Goal: Book appointment/travel/reservation

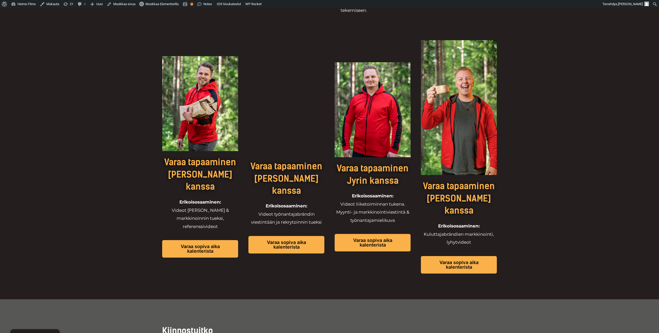
scroll to position [392, 0]
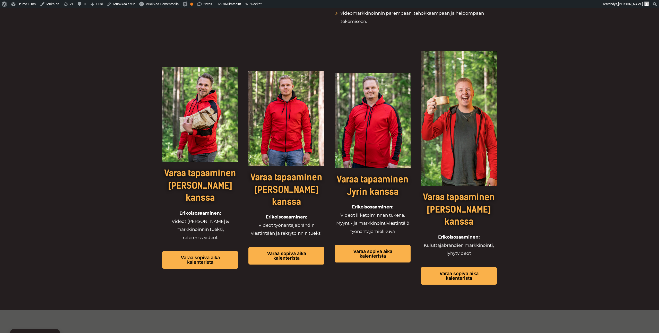
click at [454, 118] on img at bounding box center [459, 118] width 76 height 135
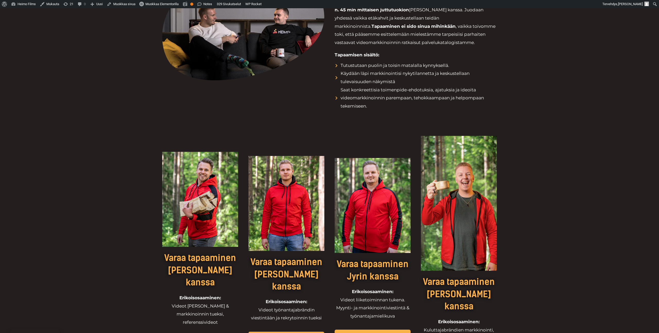
scroll to position [375, 0]
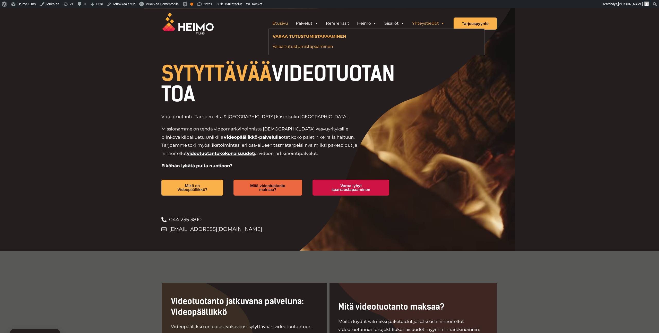
click at [323, 44] on link "Varaa tutustumistapaaminen" at bounding box center [361, 46] width 177 height 7
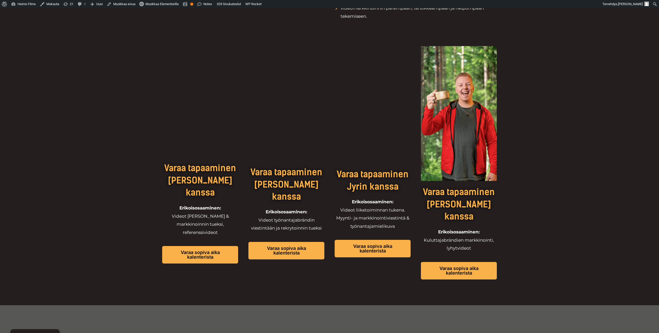
scroll to position [398, 0]
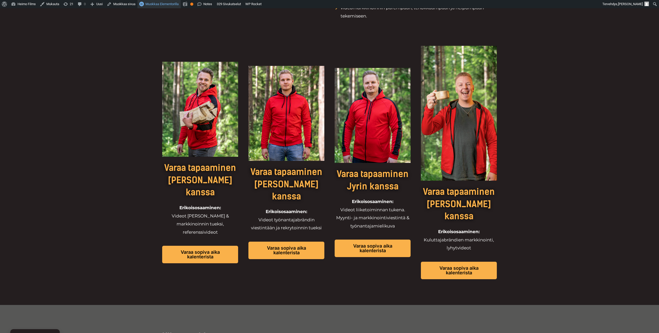
click at [171, 4] on span "Muokkaa Elementorilla" at bounding box center [161, 4] width 33 height 4
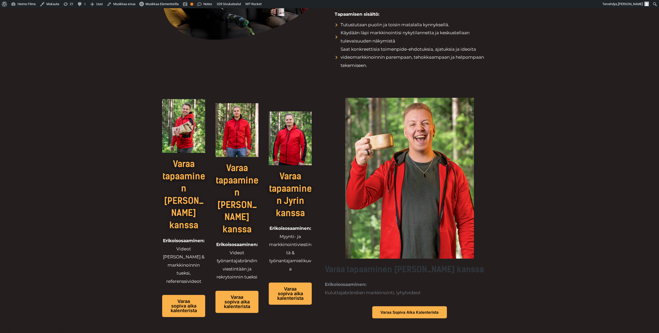
scroll to position [349, 0]
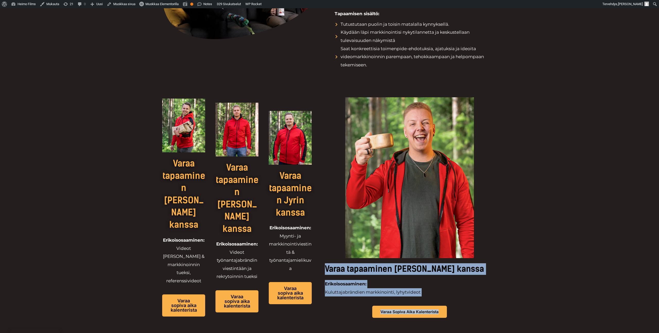
drag, startPoint x: 421, startPoint y: 200, endPoint x: 540, endPoint y: 264, distance: 134.4
click at [540, 264] on div "Varaa tapaaminen [PERSON_NAME] kanssa Erikoisosaaminen: Videot myynnin & markki…" at bounding box center [329, 220] width 659 height 251
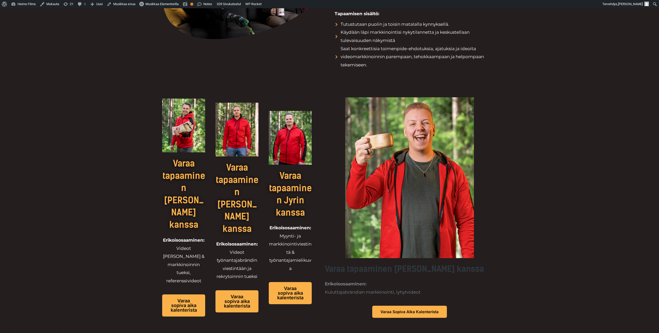
click at [540, 264] on div "Varaa tapaaminen [PERSON_NAME] kanssa Erikoisosaaminen: Videot myynnin & markki…" at bounding box center [329, 220] width 659 height 251
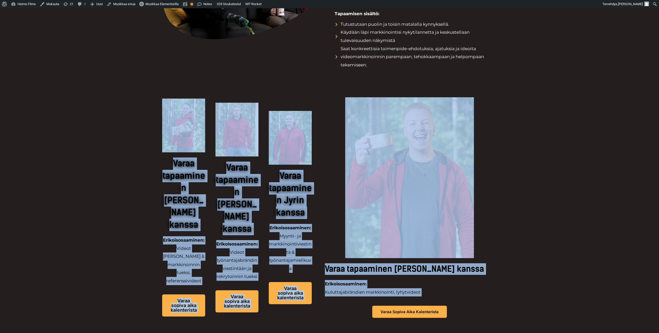
drag, startPoint x: 552, startPoint y: 257, endPoint x: 170, endPoint y: 142, distance: 399.8
click at [170, 143] on div "Varaa tapaaminen [PERSON_NAME] kanssa Erikoisosaaminen: Videot myynnin & markki…" at bounding box center [329, 220] width 659 height 251
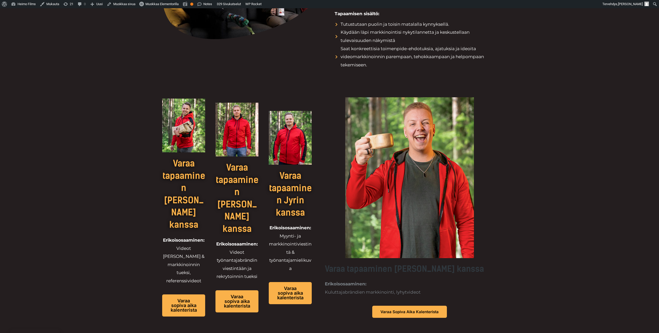
click at [112, 119] on div "Varaa tapaaminen [PERSON_NAME] kanssa Erikoisosaaminen: Videot myynnin & markki…" at bounding box center [329, 220] width 659 height 251
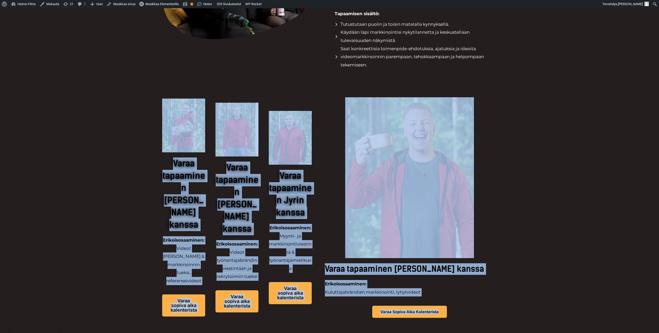
drag, startPoint x: 116, startPoint y: 110, endPoint x: 551, endPoint y: 297, distance: 473.7
click at [551, 297] on div "Varaa tapaaminen [PERSON_NAME] kanssa Erikoisosaaminen: Videot myynnin & markki…" at bounding box center [329, 220] width 659 height 251
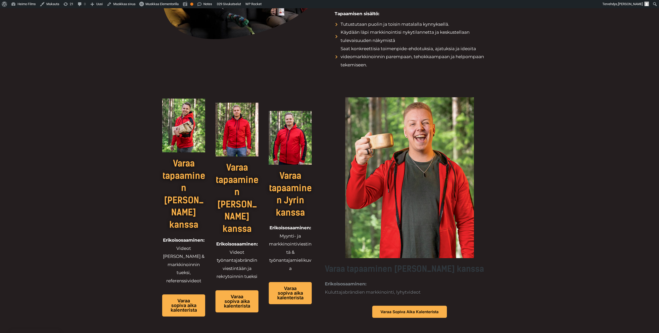
click at [533, 283] on div "Varaa tapaaminen [PERSON_NAME] kanssa Erikoisosaaminen: Videot myynnin & markki…" at bounding box center [329, 220] width 659 height 251
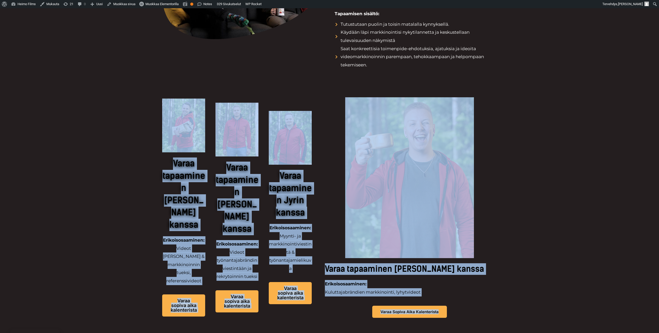
drag, startPoint x: 533, startPoint y: 283, endPoint x: 152, endPoint y: 126, distance: 411.8
click at [152, 126] on div "Varaa tapaaminen [PERSON_NAME] kanssa Erikoisosaaminen: Videot myynnin & markki…" at bounding box center [329, 220] width 659 height 251
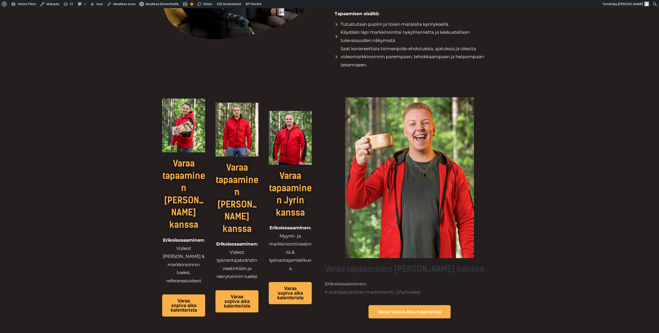
click at [441, 310] on span "Varaa sopiva aika kalenterista" at bounding box center [409, 312] width 64 height 4
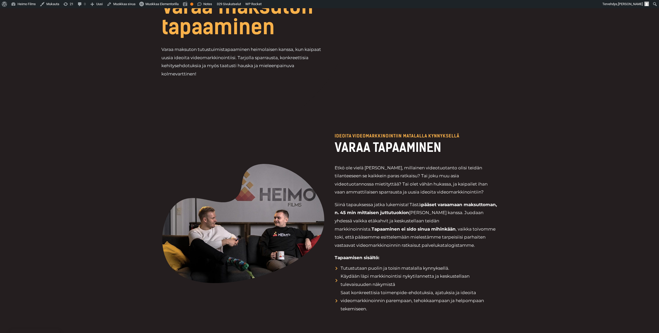
scroll to position [0, 0]
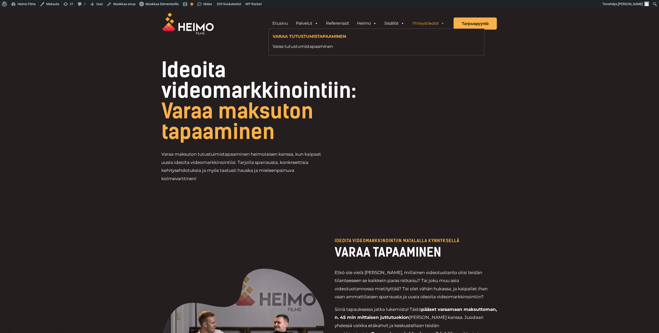
click at [423, 23] on link "Yhteystiedot" at bounding box center [428, 23] width 40 height 10
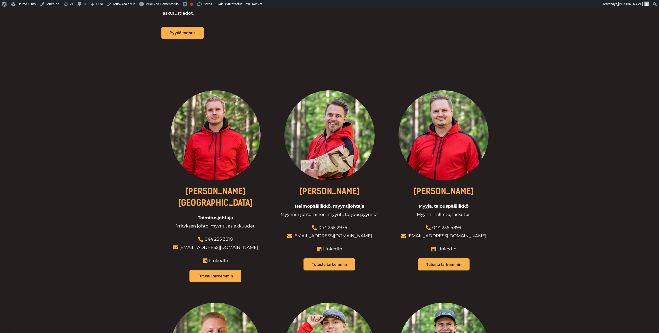
scroll to position [359, 0]
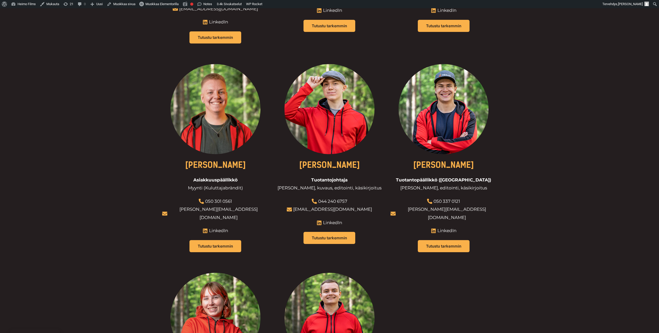
click at [128, 151] on div "Eetu Kamppuri Toimitusjohtaja Yrityksen johto, myynti, asiakkuudet 044 235 3810…" at bounding box center [329, 163] width 659 height 674
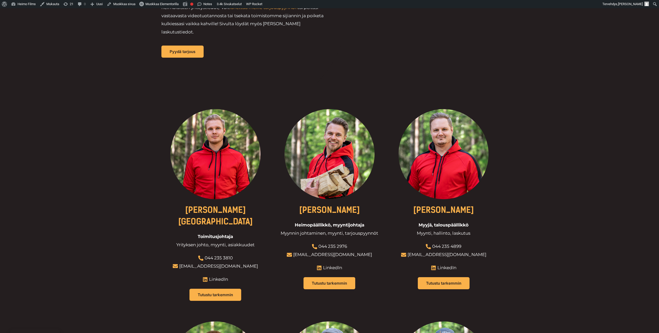
scroll to position [51, 0]
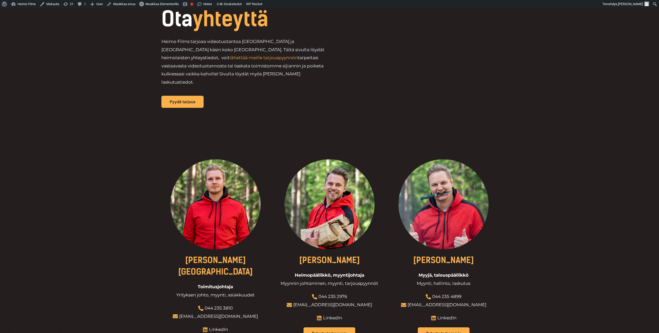
scroll to position [0, 0]
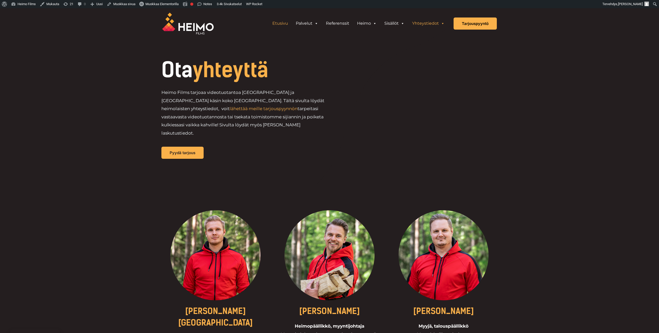
click at [283, 24] on link "Etusivu" at bounding box center [279, 23] width 23 height 10
